Goal: Information Seeking & Learning: Learn about a topic

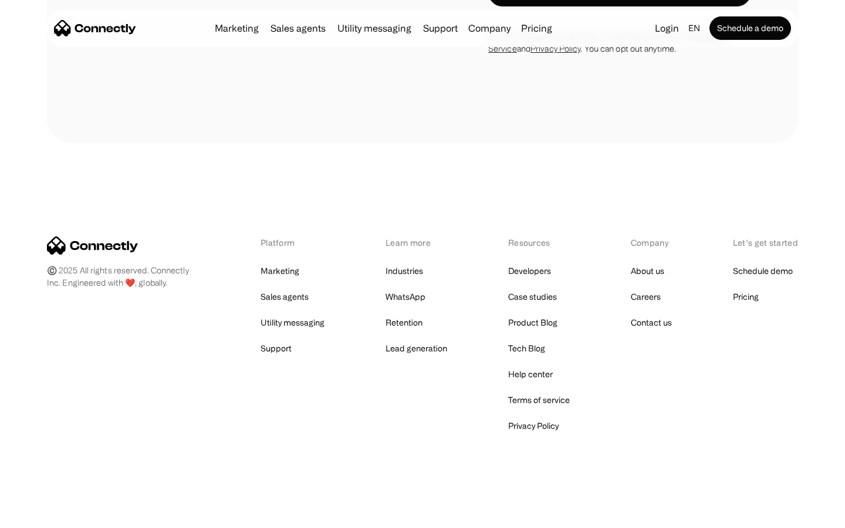
scroll to position [4606, 0]
